Goal: Information Seeking & Learning: Find specific page/section

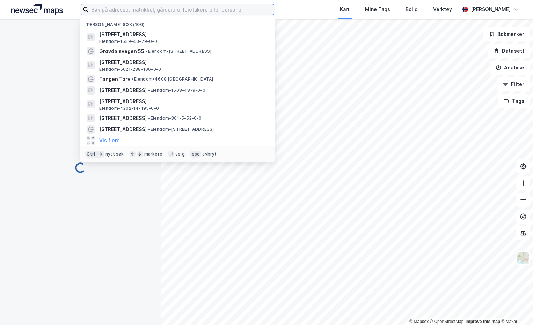
click at [122, 9] on input at bounding box center [181, 9] width 186 height 10
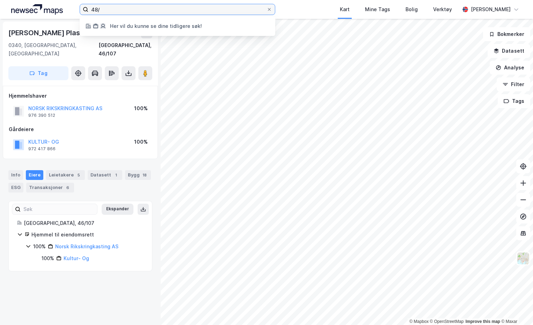
click at [211, 8] on input "48/" at bounding box center [177, 9] width 178 height 10
click at [232, 11] on input "48/" at bounding box center [177, 9] width 178 height 10
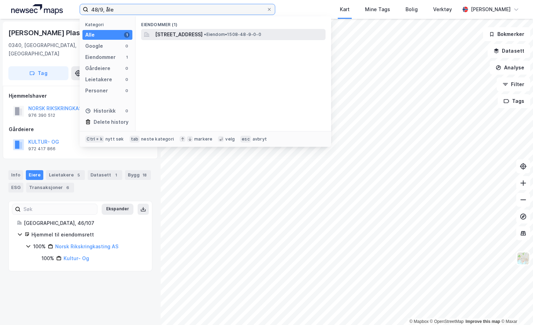
type input "48/9, åle"
click at [196, 35] on span "[STREET_ADDRESS]" at bounding box center [178, 34] width 47 height 8
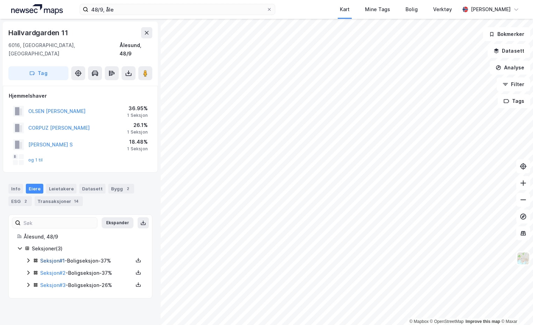
click at [55, 258] on link "Seksjon # 1" at bounding box center [52, 261] width 24 height 6
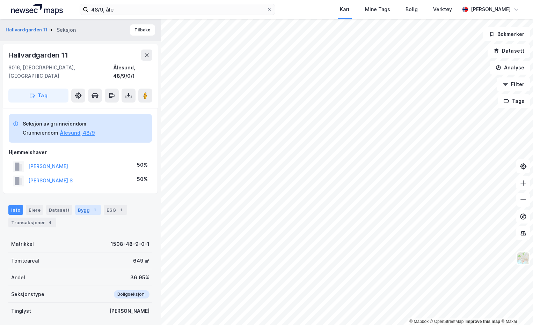
click at [81, 205] on div "Bygg 1" at bounding box center [88, 210] width 26 height 10
